Goal: Information Seeking & Learning: Learn about a topic

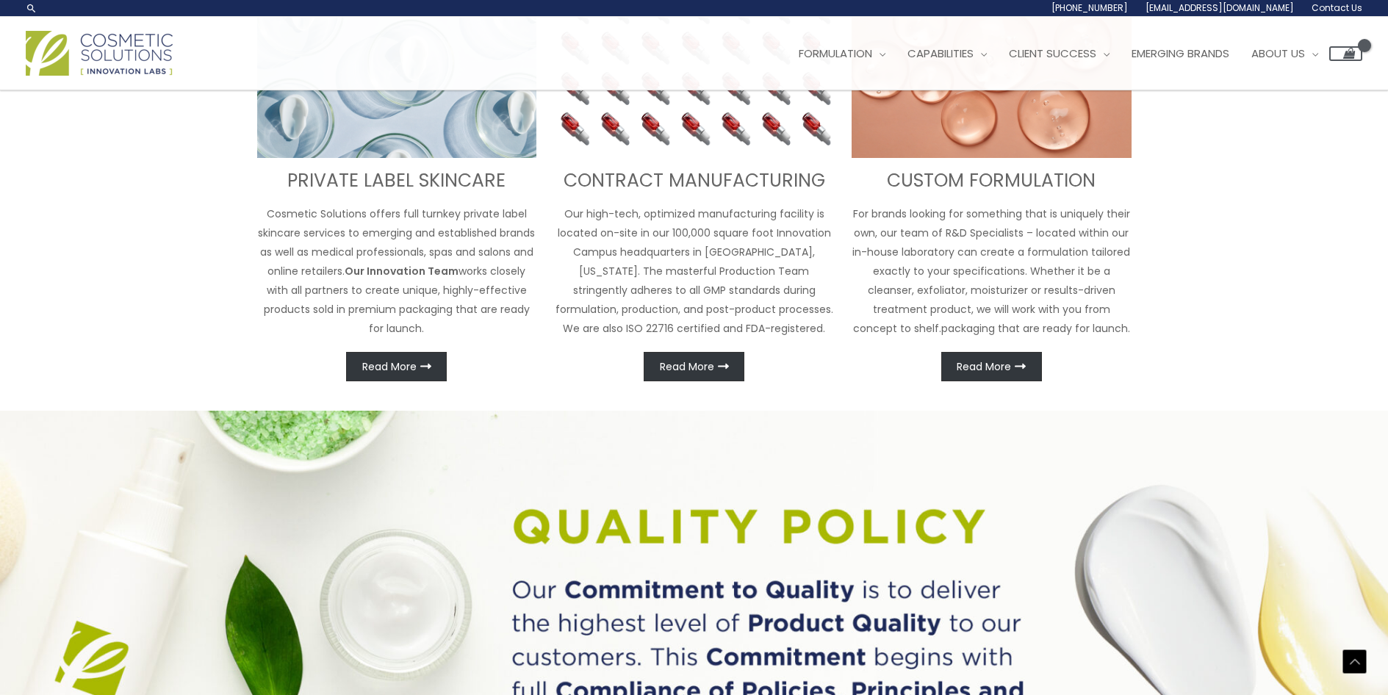
scroll to position [393, 0]
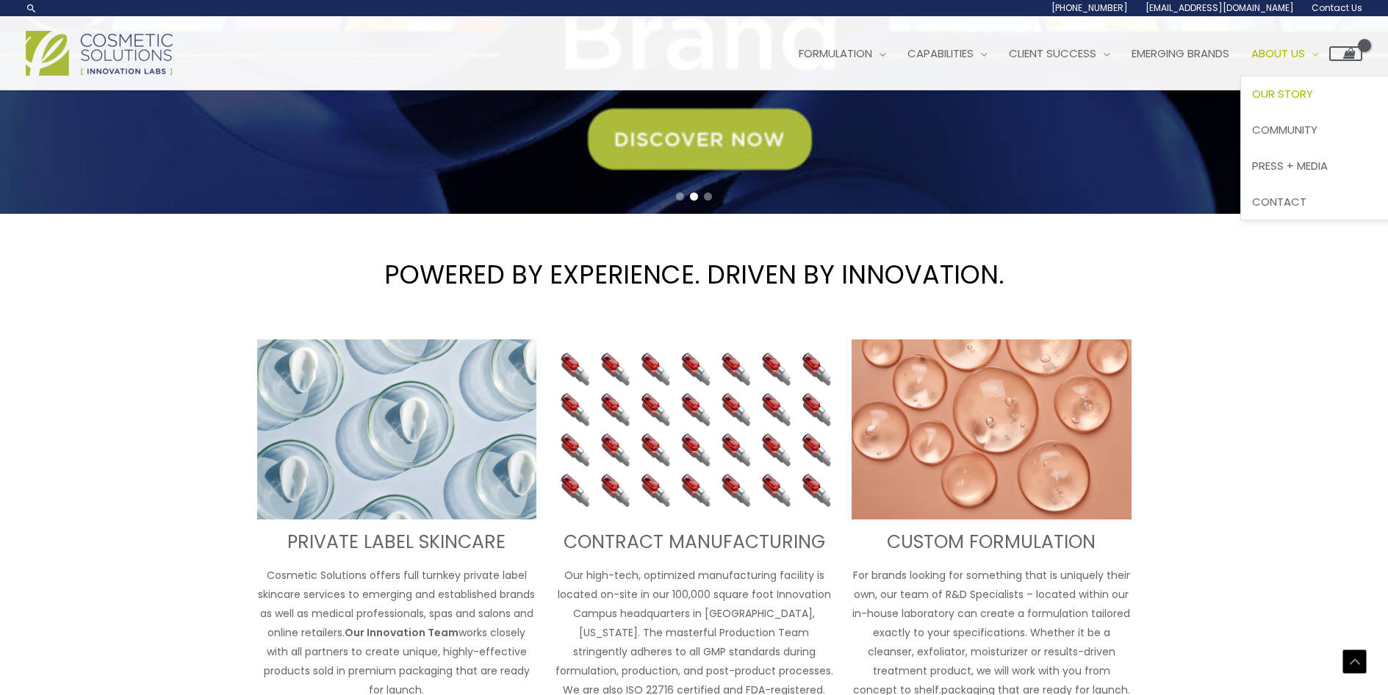
click at [1313, 96] on span "Our Story" at bounding box center [1282, 93] width 61 height 15
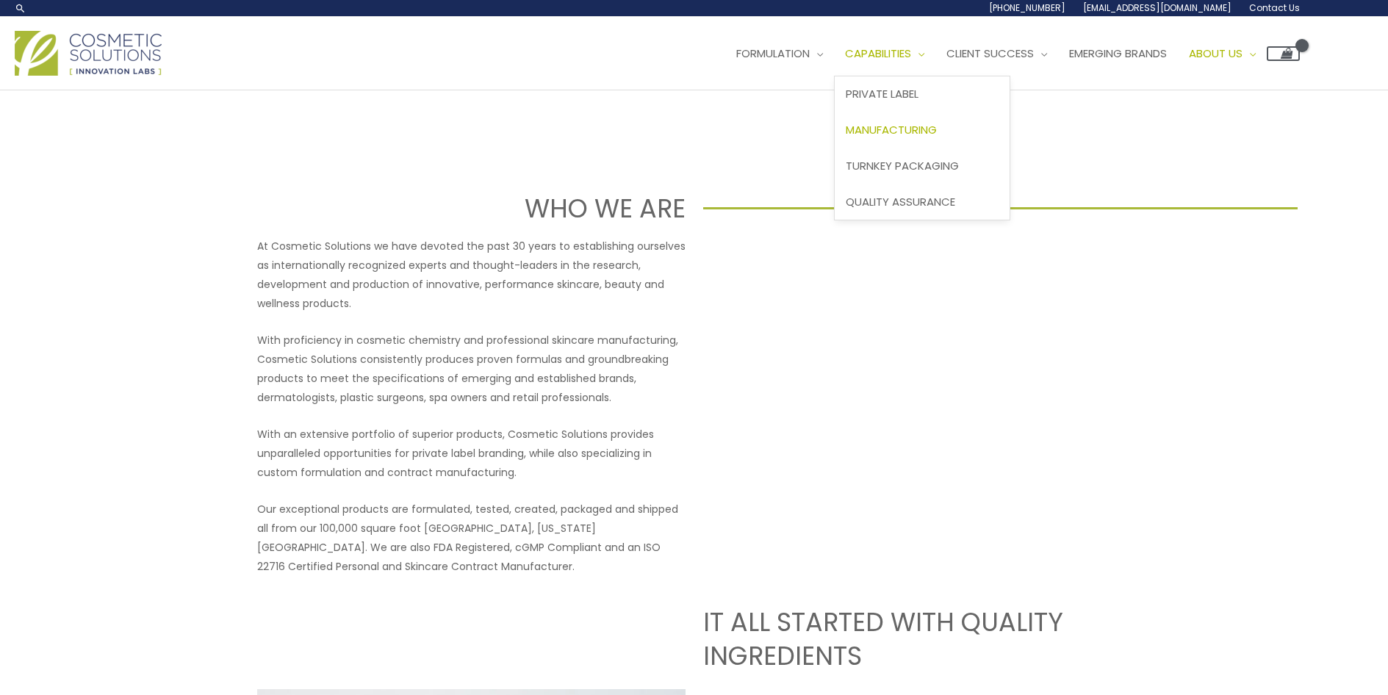
click at [910, 131] on span "Manufacturing" at bounding box center [891, 129] width 91 height 15
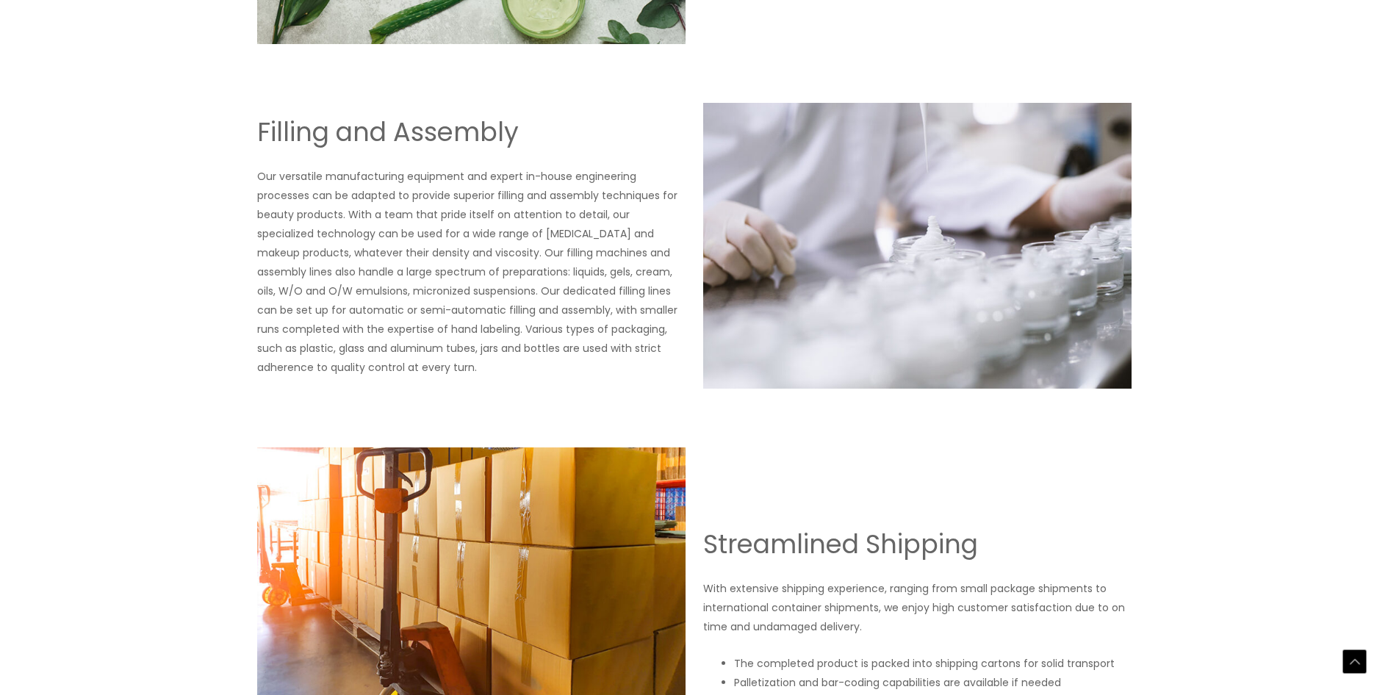
scroll to position [2352, 0]
